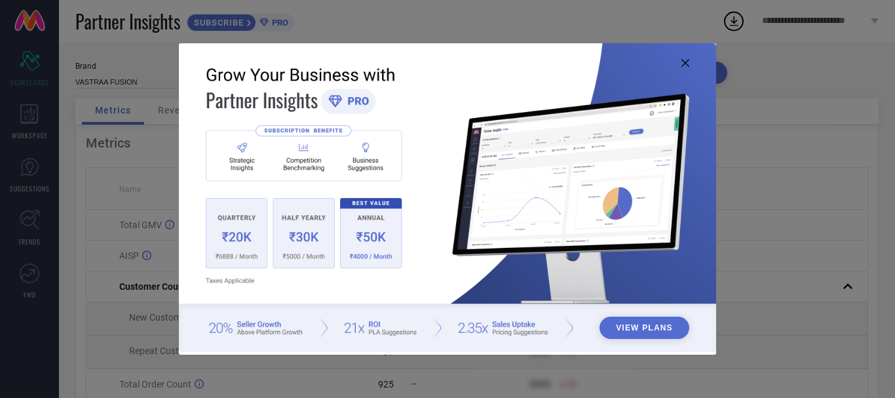
click at [678, 62] on img at bounding box center [447, 197] width 537 height 309
click at [689, 67] on img at bounding box center [447, 197] width 537 height 309
click at [687, 62] on icon at bounding box center [686, 63] width 8 height 8
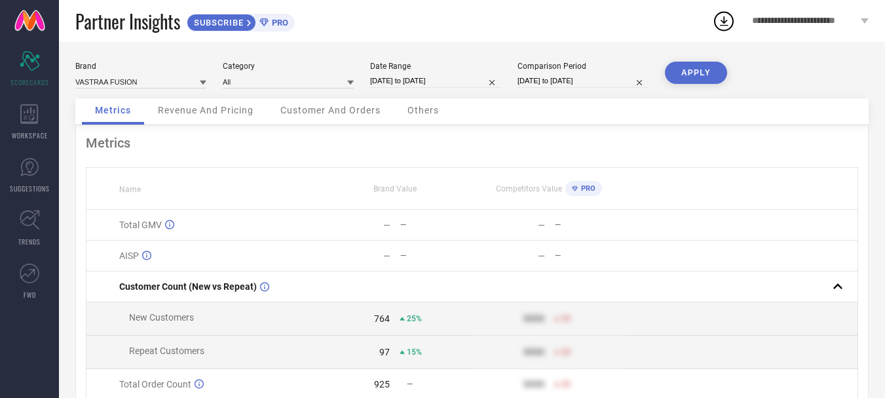
click at [235, 116] on div "Revenue And Pricing" at bounding box center [206, 111] width 122 height 26
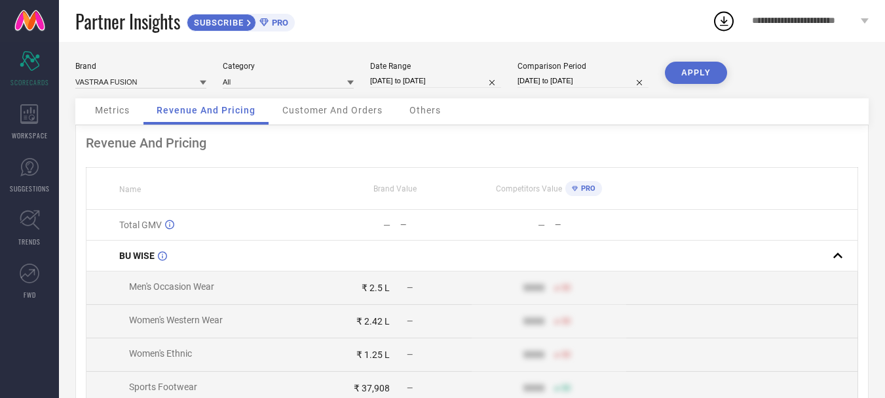
click at [313, 112] on span "Customer And Orders" at bounding box center [332, 110] width 100 height 10
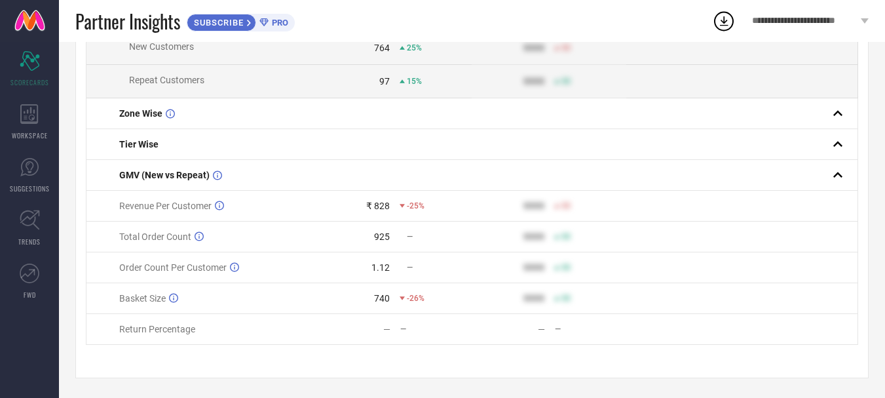
scroll to position [217, 0]
click at [34, 125] on div "WORKSPACE" at bounding box center [29, 122] width 59 height 52
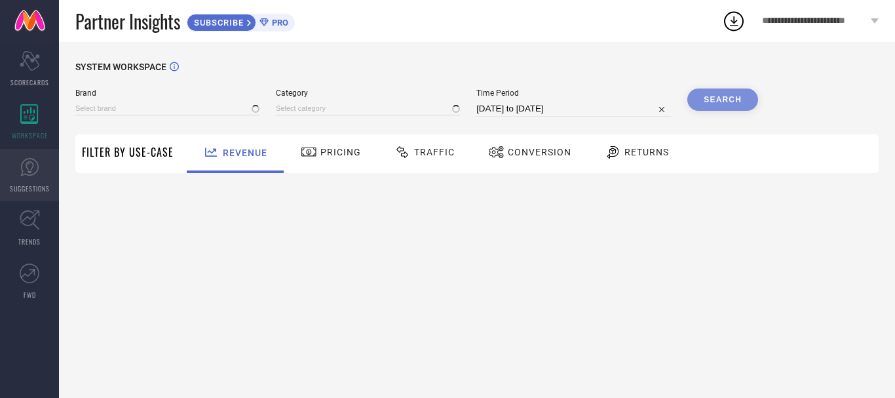
type input "VASTRAA FUSION"
type input "All"
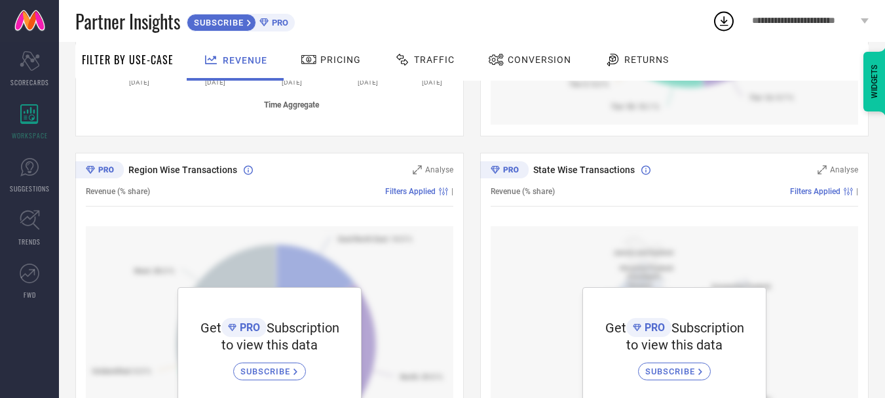
scroll to position [356, 0]
